Goal: Task Accomplishment & Management: Manage account settings

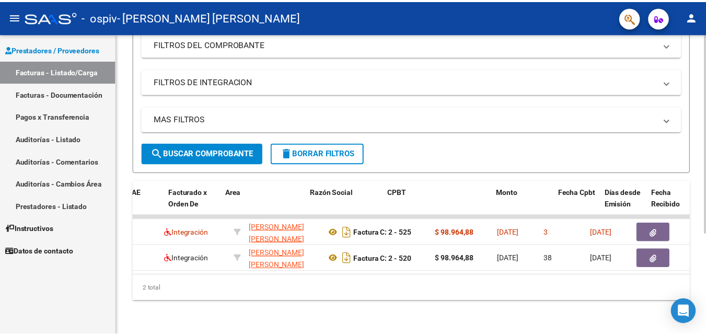
scroll to position [0, 114]
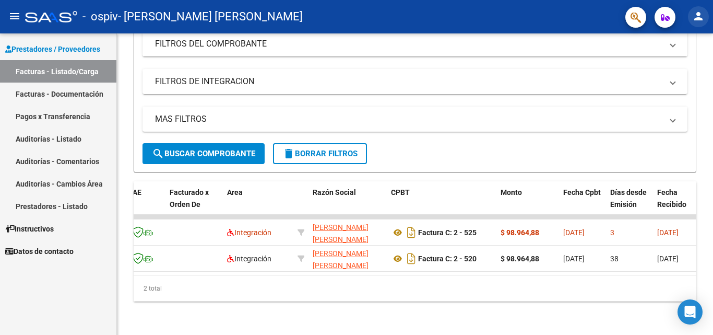
click at [700, 16] on mat-icon "person" at bounding box center [699, 16] width 13 height 13
click at [670, 65] on button "exit_to_app Salir" at bounding box center [678, 68] width 64 height 25
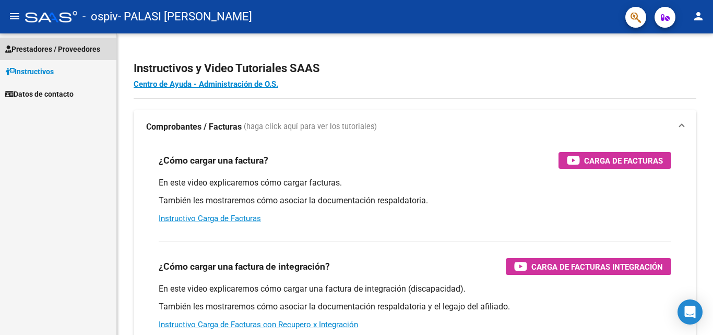
click at [67, 54] on span "Prestadores / Proveedores" at bounding box center [52, 48] width 95 height 11
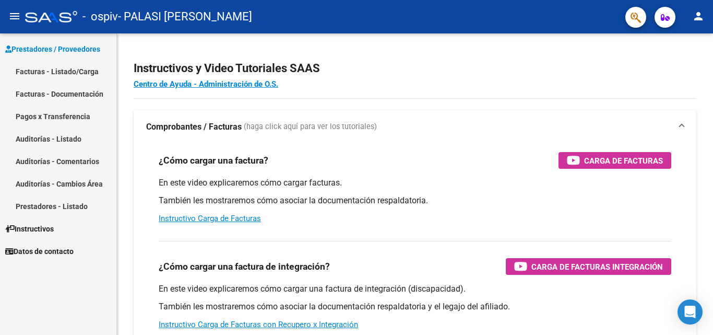
click at [65, 72] on link "Facturas - Listado/Carga" at bounding box center [58, 71] width 116 height 22
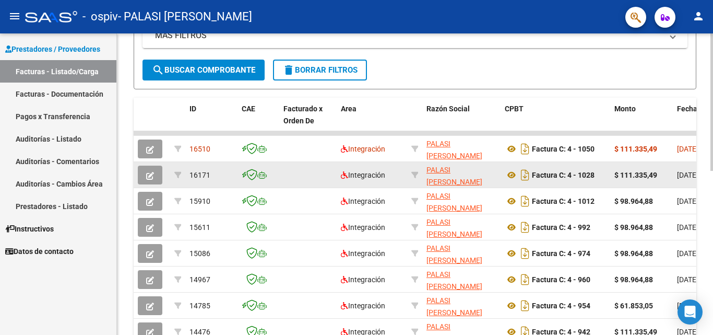
scroll to position [243, 0]
